Goal: Register for event/course

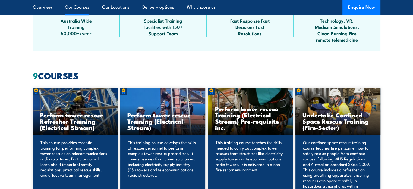
scroll to position [380, 0]
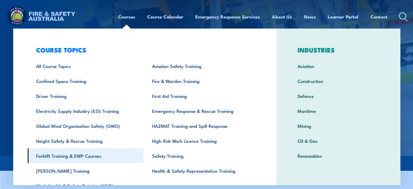
click at [65, 156] on link "Forklift Training & EWP Courses" at bounding box center [85, 155] width 116 height 15
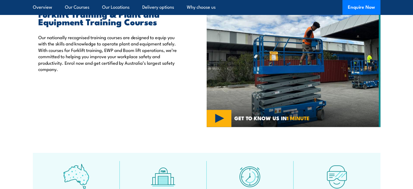
scroll to position [199, 0]
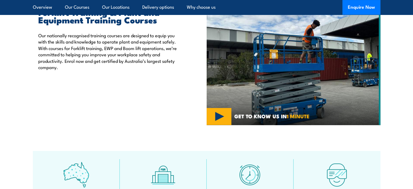
click at [217, 114] on img at bounding box center [294, 60] width 174 height 130
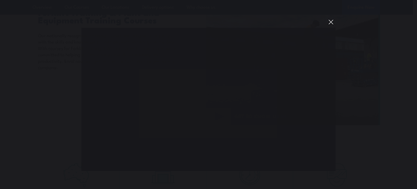
click at [331, 20] on button "You can close this modal content with the ESC key" at bounding box center [330, 21] width 9 height 9
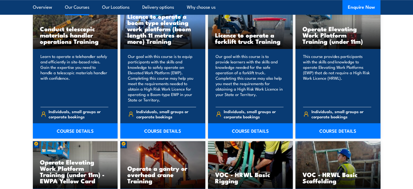
scroll to position [461, 0]
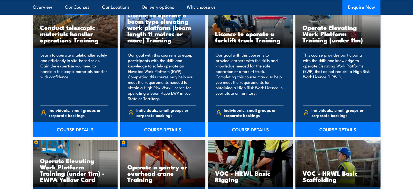
click at [164, 128] on link "COURSE DETAILS" at bounding box center [162, 129] width 85 height 15
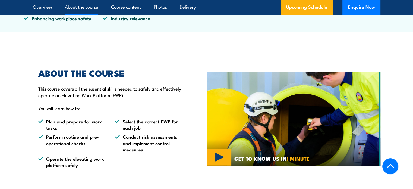
scroll to position [371, 0]
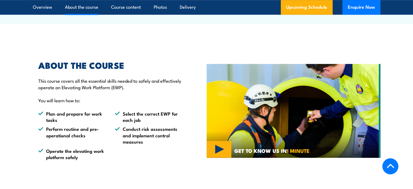
click at [213, 144] on img at bounding box center [294, 111] width 174 height 94
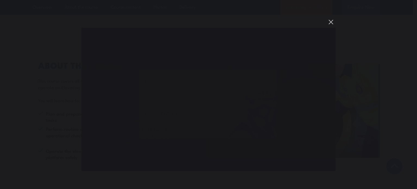
click at [330, 21] on button "You can close this modal content with the ESC key" at bounding box center [330, 21] width 9 height 9
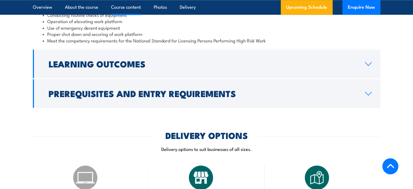
scroll to position [615, 0]
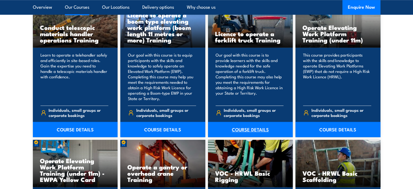
click at [256, 127] on link "COURSE DETAILS" at bounding box center [250, 129] width 85 height 15
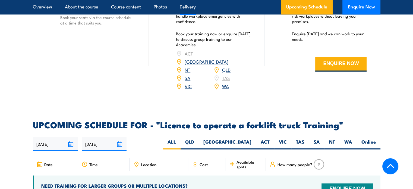
scroll to position [805, 0]
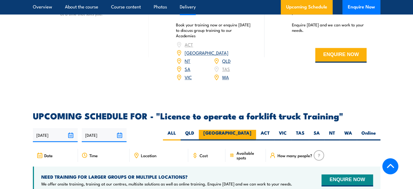
click at [244, 129] on label "[GEOGRAPHIC_DATA]" at bounding box center [227, 134] width 57 height 11
click at [251, 129] on input "[GEOGRAPHIC_DATA]" at bounding box center [253, 131] width 4 height 4
radio input "true"
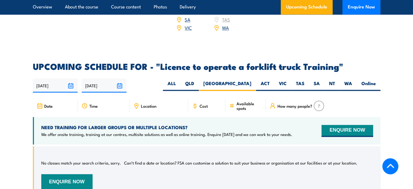
scroll to position [854, 0]
